Goal: Task Accomplishment & Management: Use online tool/utility

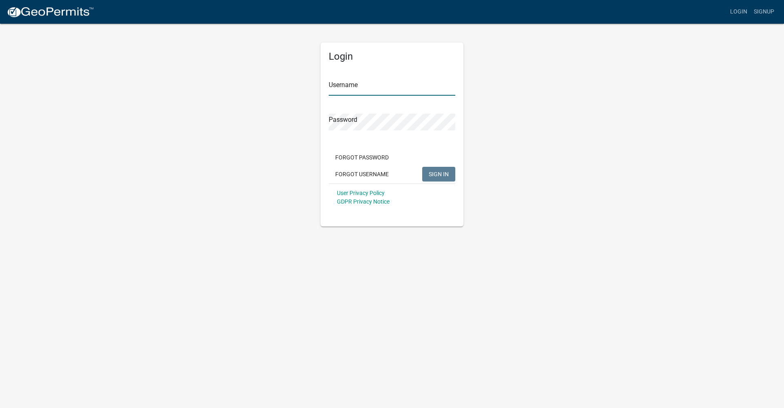
click at [421, 80] on input "Username" at bounding box center [392, 87] width 127 height 17
type input "lbuchholz"
click at [422, 167] on button "SIGN IN" at bounding box center [438, 174] width 33 height 15
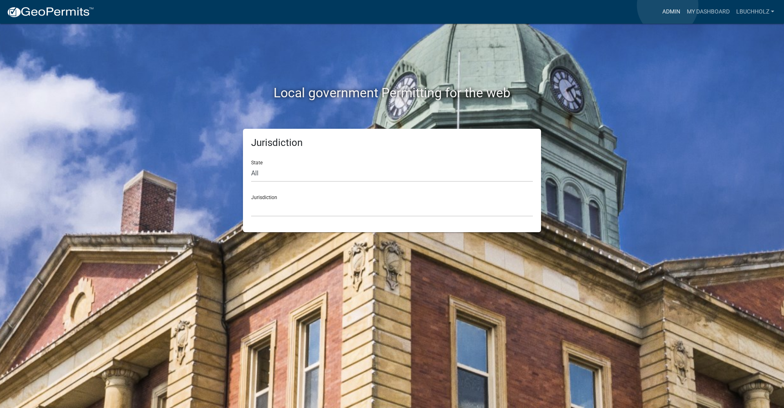
click at [668, 5] on link "Admin" at bounding box center [671, 12] width 25 height 16
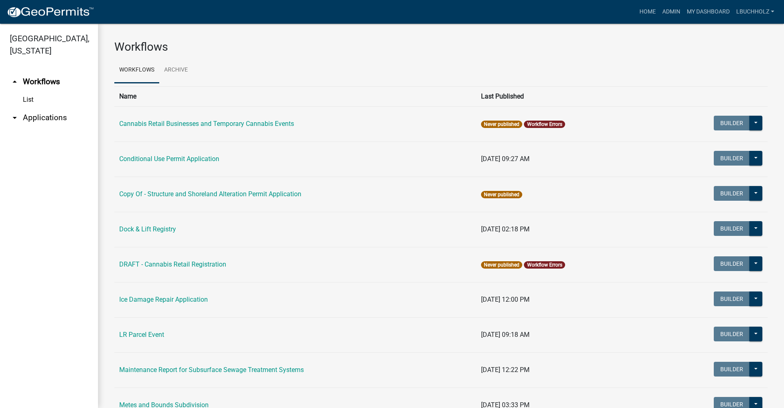
click at [35, 113] on link "arrow_drop_down Applications" at bounding box center [49, 118] width 98 height 20
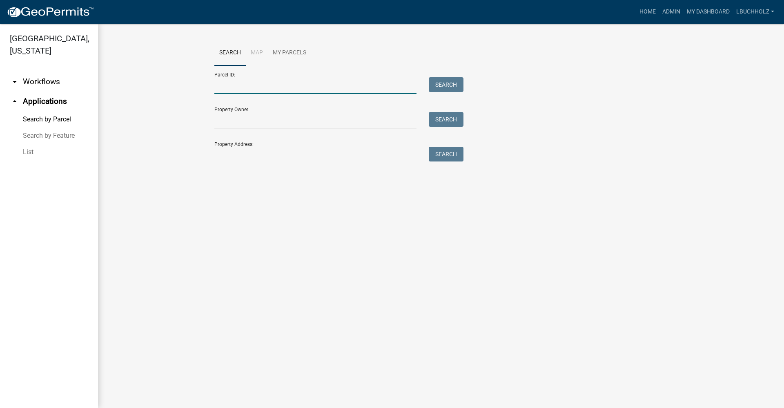
click at [248, 89] on input "Parcel ID:" at bounding box center [315, 85] width 202 height 17
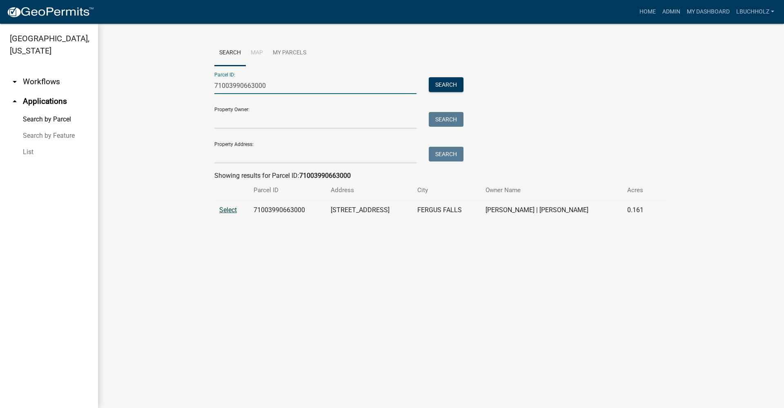
type input "71003990663000"
click at [220, 209] on span "Select" at bounding box center [228, 210] width 18 height 8
